Goal: Information Seeking & Learning: Learn about a topic

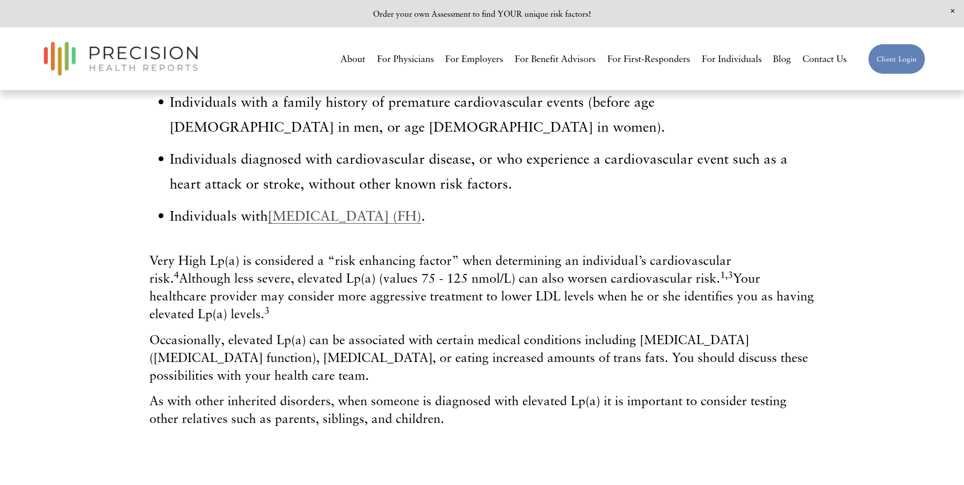
scroll to position [661, 0]
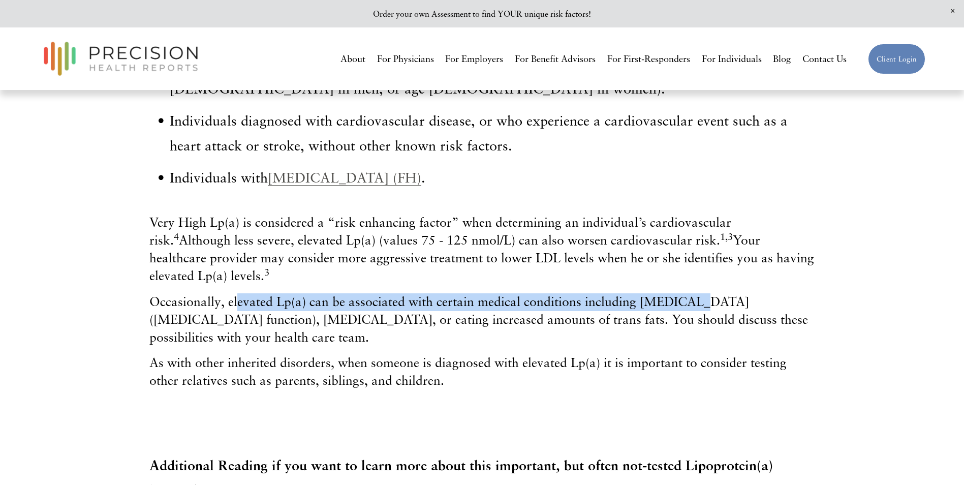
drag, startPoint x: 276, startPoint y: 275, endPoint x: 693, endPoint y: 294, distance: 417.7
click at [693, 294] on p "Occasionally, elevated Lp(a) can be associated with certain medical conditions …" at bounding box center [481, 319] width 665 height 53
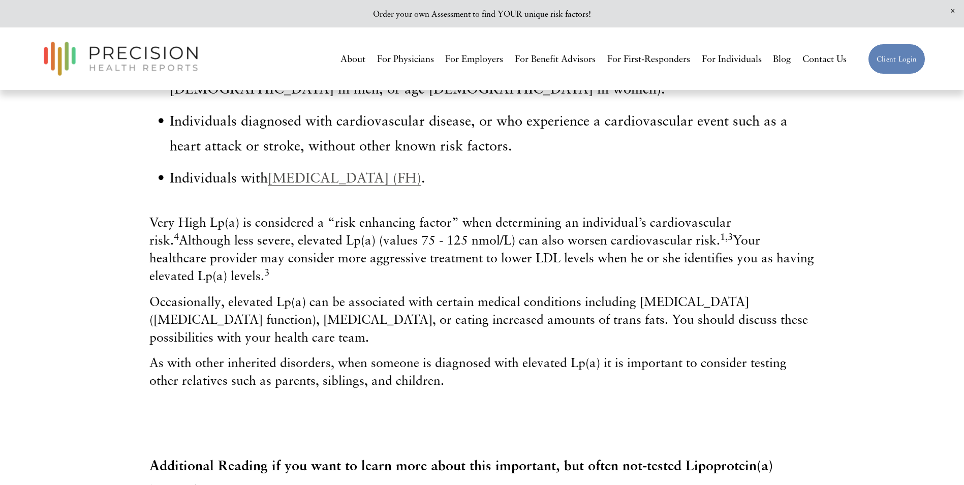
drag, startPoint x: 693, startPoint y: 294, endPoint x: 563, endPoint y: 304, distance: 130.6
click at [563, 304] on span "Occasionally, elevated Lp(a) can be associated with certain medical conditions …" at bounding box center [478, 319] width 659 height 51
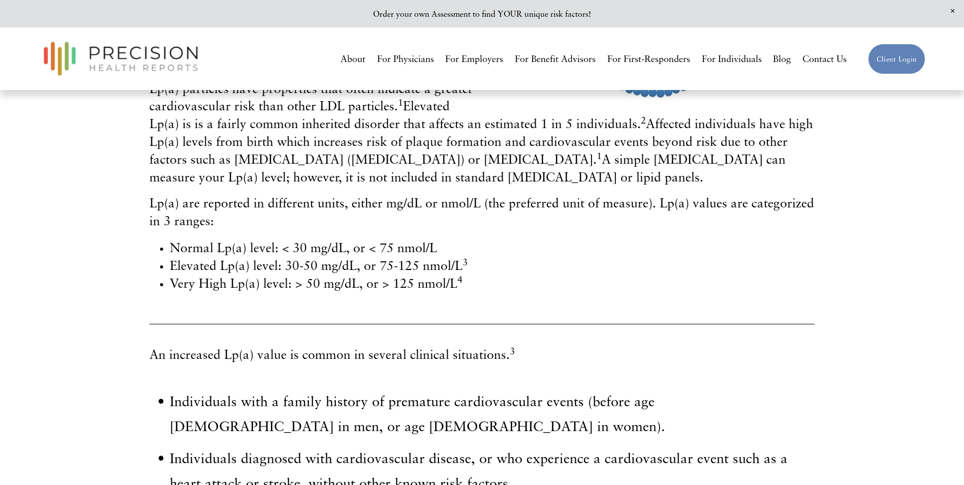
scroll to position [152, 0]
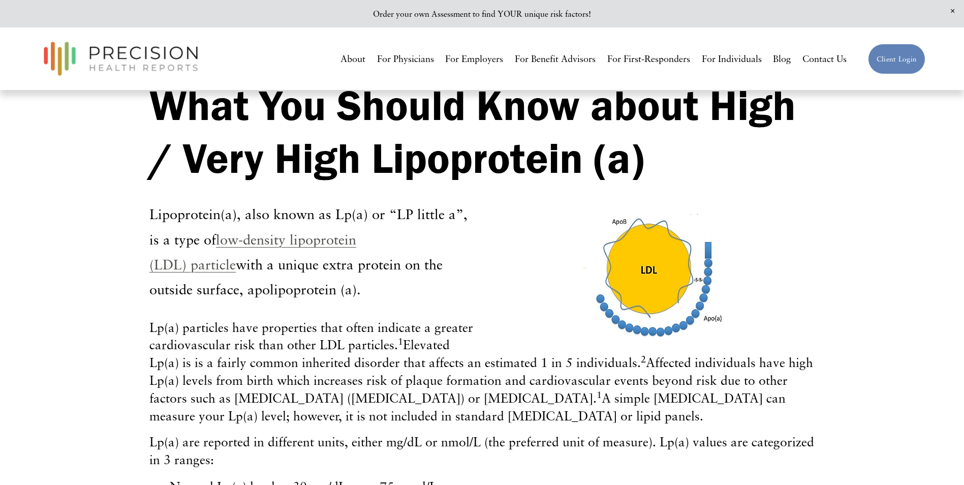
scroll to position [305, 0]
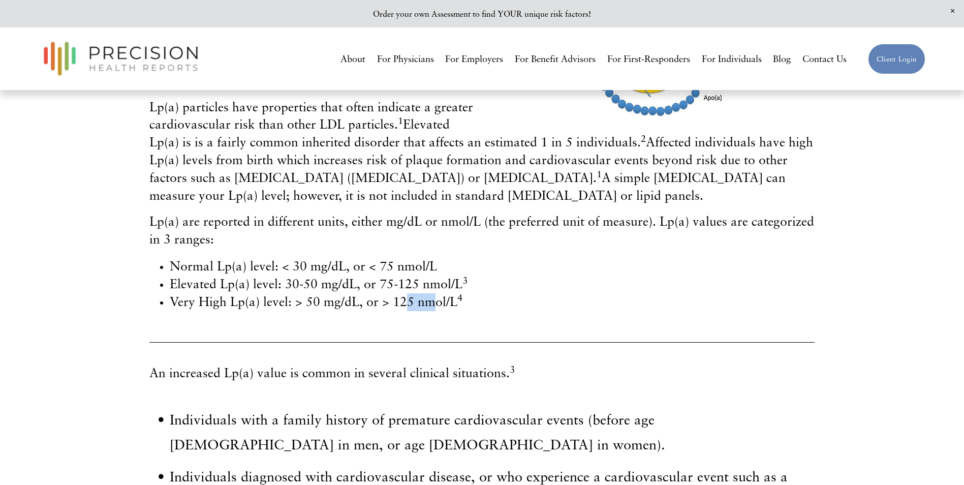
drag, startPoint x: 404, startPoint y: 299, endPoint x: 439, endPoint y: 303, distance: 35.2
click at [439, 303] on span "Very High Lp(a) level: > 50 mg/dL, or > 125 nmol/L 4" at bounding box center [316, 301] width 293 height 15
drag, startPoint x: 439, startPoint y: 303, endPoint x: 414, endPoint y: 314, distance: 26.8
click at [414, 314] on div "Lp(a) particles have properties that often indicate a greater cardiovascular ri…" at bounding box center [482, 209] width 683 height 239
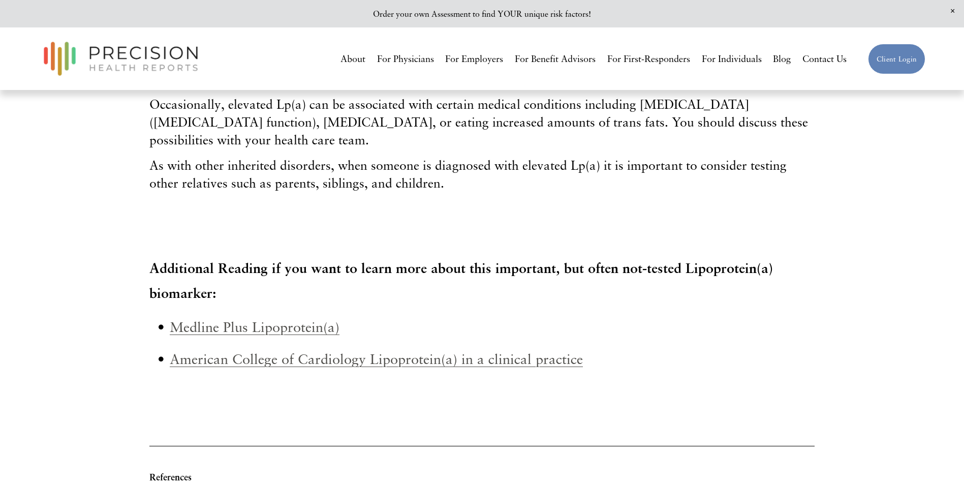
scroll to position [864, 0]
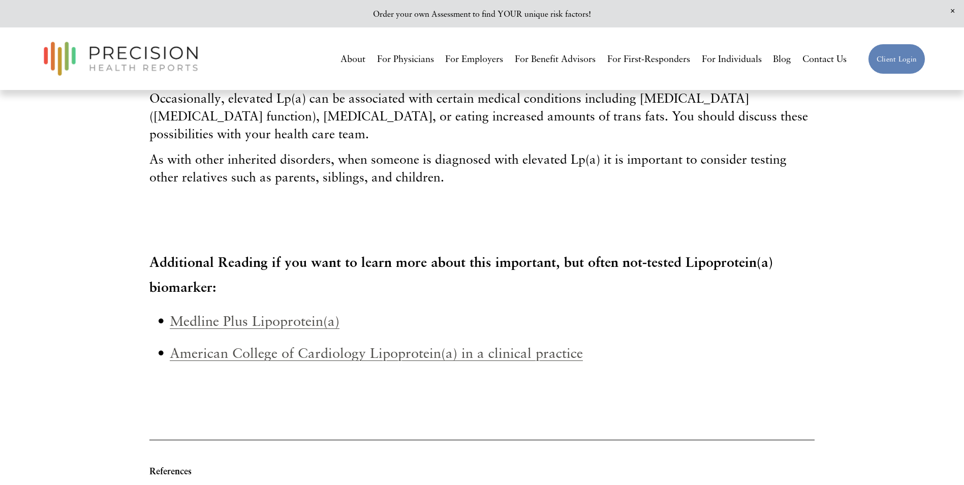
click at [258, 312] on link "Medline Plus Lipoprotein(a)" at bounding box center [255, 320] width 170 height 17
